Goal: Transaction & Acquisition: Book appointment/travel/reservation

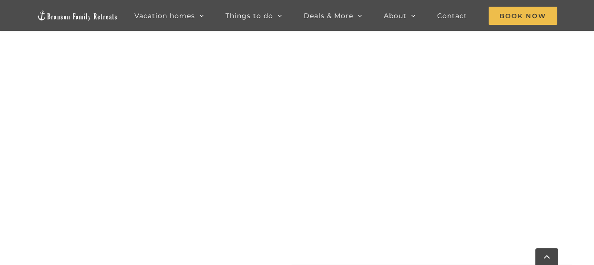
scroll to position [774, 0]
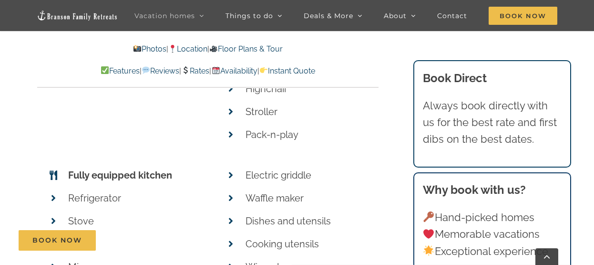
scroll to position [3166, 0]
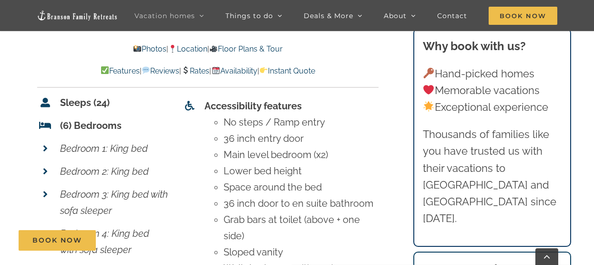
scroll to position [3318, 0]
